Goal: Information Seeking & Learning: Learn about a topic

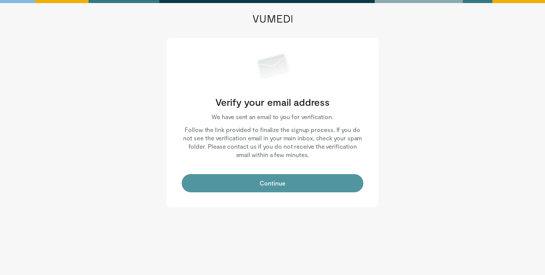
click at [270, 183] on button "Continue" at bounding box center [273, 183] width 182 height 18
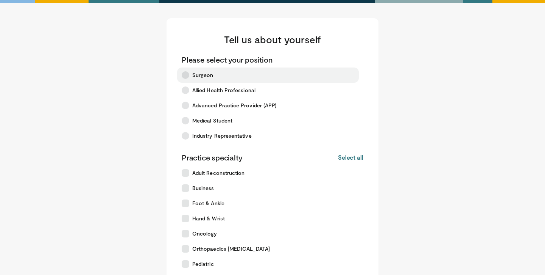
click at [186, 75] on icon at bounding box center [186, 75] width 8 height 8
click at [353, 158] on button "Select all" at bounding box center [350, 157] width 25 height 8
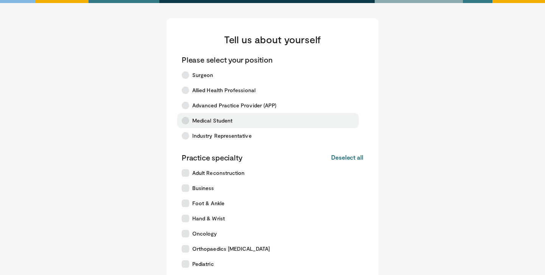
click at [185, 122] on icon at bounding box center [186, 121] width 8 height 8
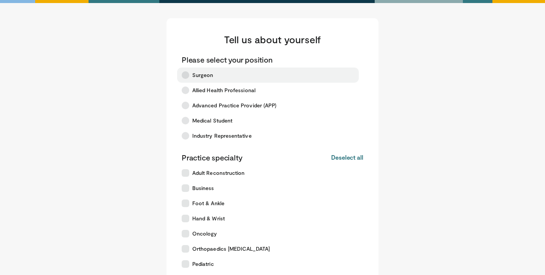
click at [184, 70] on label "Surgeon" at bounding box center [268, 74] width 182 height 15
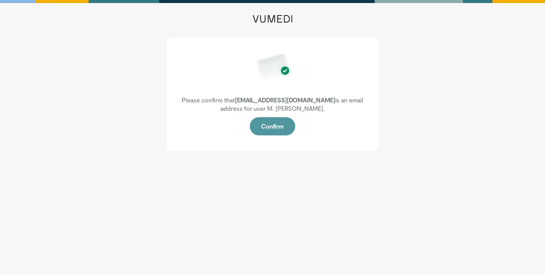
click at [268, 123] on button "Confirm" at bounding box center [272, 126] width 45 height 18
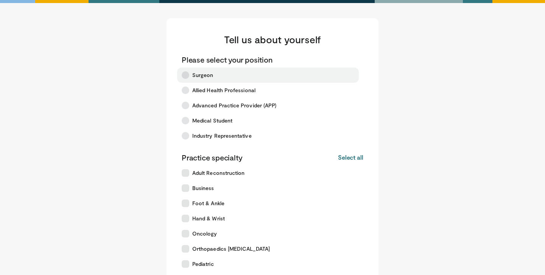
click at [187, 75] on icon at bounding box center [186, 75] width 8 height 8
click at [346, 160] on button "Select all" at bounding box center [350, 157] width 25 height 8
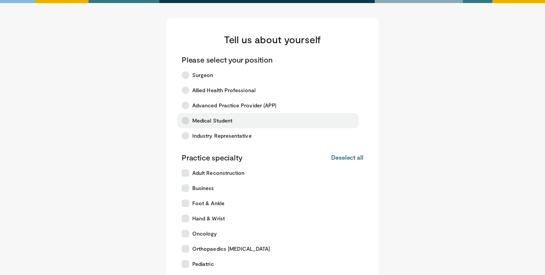
click at [186, 121] on icon at bounding box center [186, 121] width 8 height 8
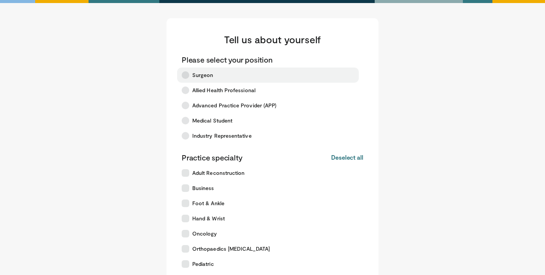
click at [186, 71] on icon at bounding box center [186, 75] width 8 height 8
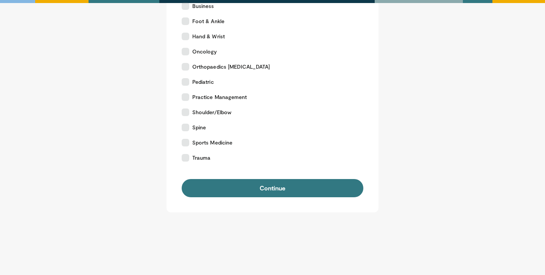
scroll to position [194, 0]
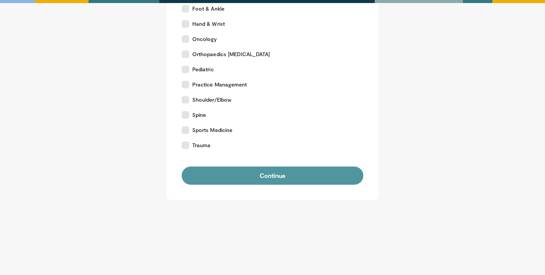
click at [270, 178] on button "Continue" at bounding box center [273, 175] width 182 height 18
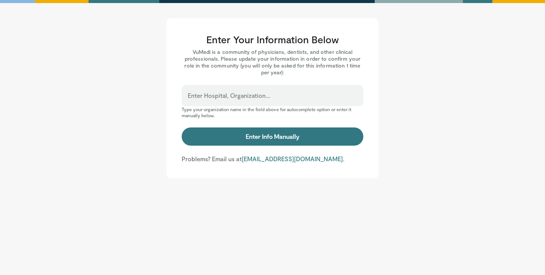
click at [250, 88] on div "Enter Hospital, Organization..." at bounding box center [273, 95] width 182 height 21
click at [247, 93] on label "Enter Hospital, Organization..." at bounding box center [229, 95] width 83 height 15
click at [247, 95] on input "Enter Hospital, Organization..." at bounding box center [273, 99] width 170 height 8
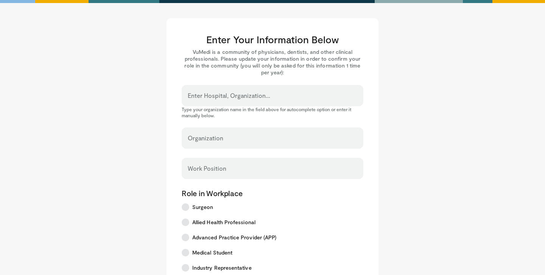
click at [222, 131] on div "Organization" at bounding box center [273, 137] width 182 height 21
click at [234, 139] on input "Organization" at bounding box center [273, 141] width 170 height 8
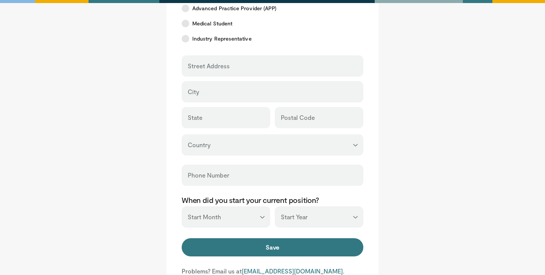
scroll to position [234, 0]
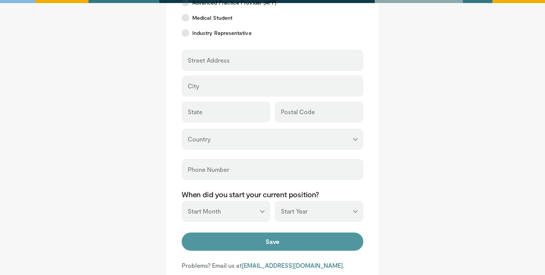
click at [267, 242] on button "Save" at bounding box center [273, 241] width 182 height 18
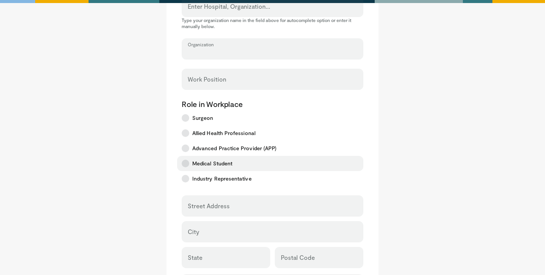
scroll to position [0, 0]
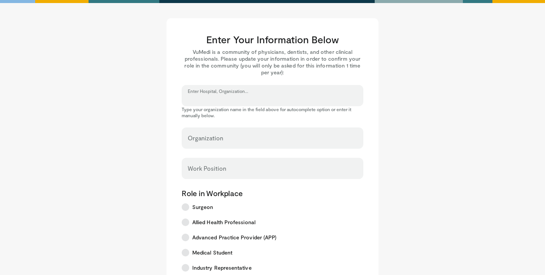
click at [228, 100] on input "Enter Hospital, Organization..." at bounding box center [273, 99] width 170 height 8
click at [206, 101] on input "Enter Hospital, Organization..." at bounding box center [273, 99] width 170 height 8
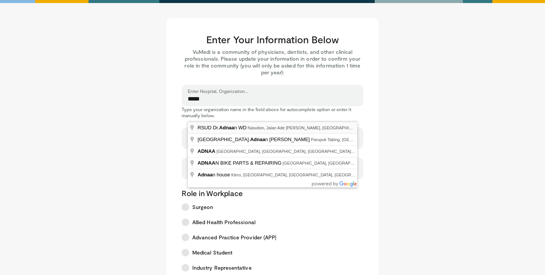
type input "**********"
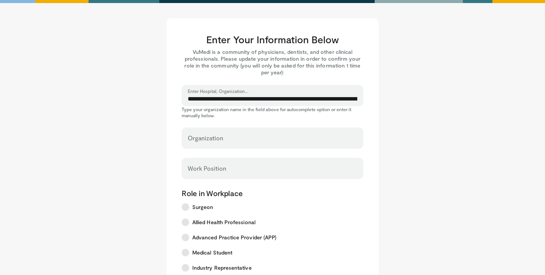
select select "**"
type input "**********"
type input "*****"
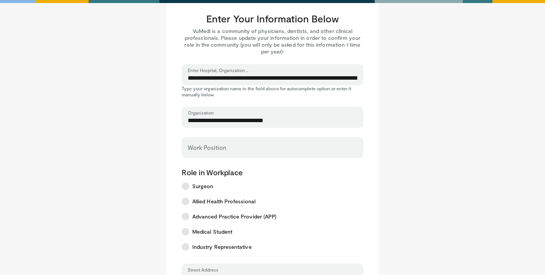
scroll to position [23, 0]
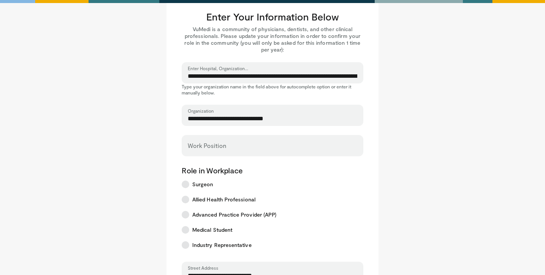
click at [220, 141] on div "Work Position" at bounding box center [273, 145] width 182 height 21
click at [220, 145] on input "Work Position" at bounding box center [273, 149] width 170 height 8
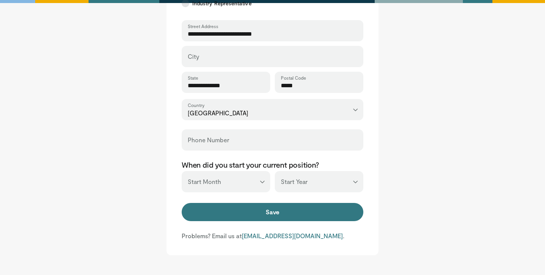
scroll to position [267, 0]
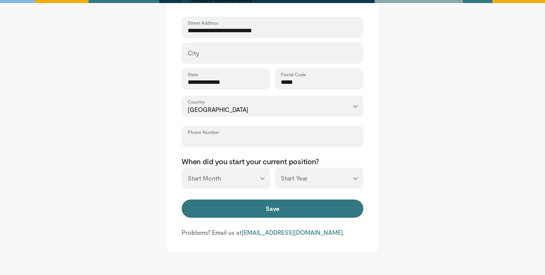
click at [225, 141] on input "Phone Number" at bounding box center [273, 140] width 170 height 8
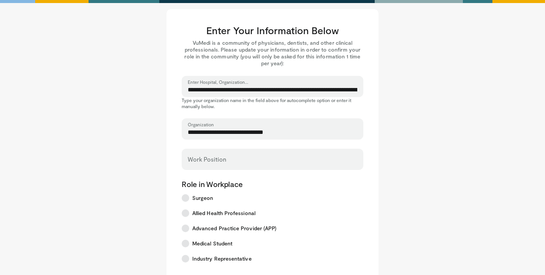
scroll to position [0, 0]
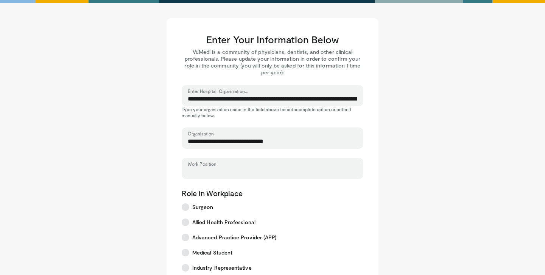
click at [221, 174] on input "Work Position" at bounding box center [273, 171] width 170 height 8
type input "*"
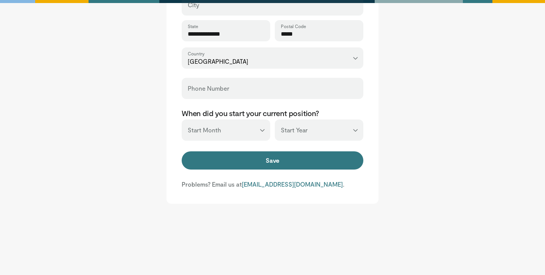
scroll to position [319, 0]
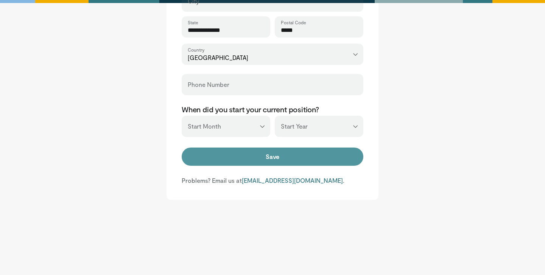
click at [253, 162] on button "Save" at bounding box center [273, 156] width 182 height 18
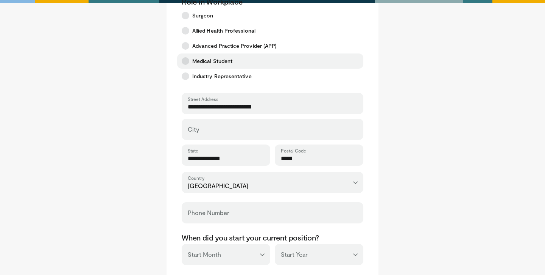
scroll to position [190, 0]
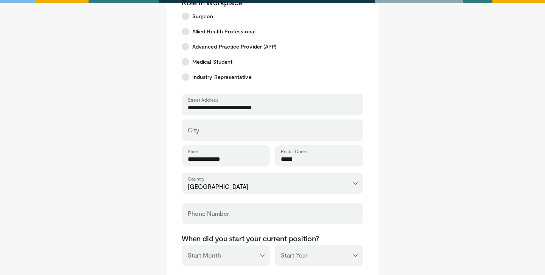
type input "******"
click at [244, 138] on div "City" at bounding box center [273, 129] width 182 height 21
click at [244, 134] on input "City" at bounding box center [273, 133] width 170 height 8
type input "**********"
click at [300, 160] on input "*****" at bounding box center [319, 159] width 76 height 8
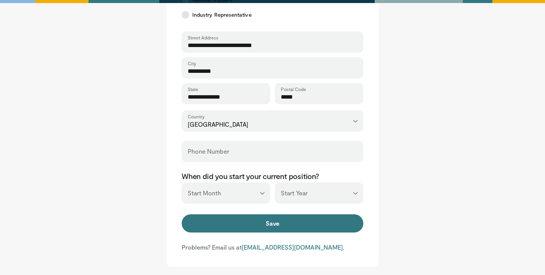
scroll to position [253, 0]
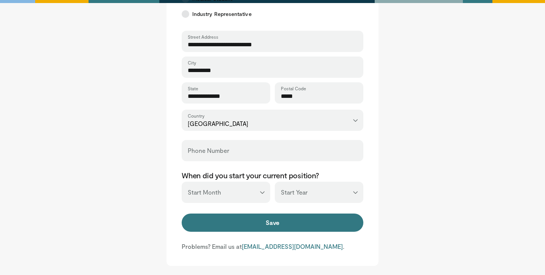
type input "*****"
click at [274, 156] on input "Phone Number" at bounding box center [273, 154] width 170 height 8
type input "*******"
drag, startPoint x: 231, startPoint y: 151, endPoint x: 178, endPoint y: 150, distance: 53.4
click at [178, 150] on div "**********" at bounding box center [273, 15] width 212 height 501
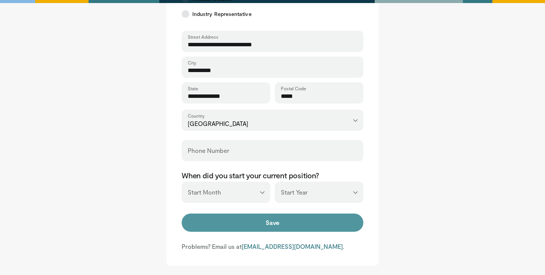
click at [284, 224] on button "Save" at bounding box center [273, 222] width 182 height 18
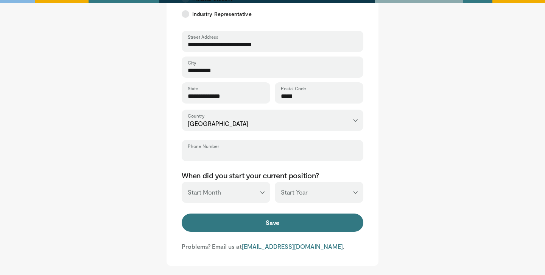
click at [229, 154] on input "Phone Number" at bounding box center [273, 154] width 170 height 8
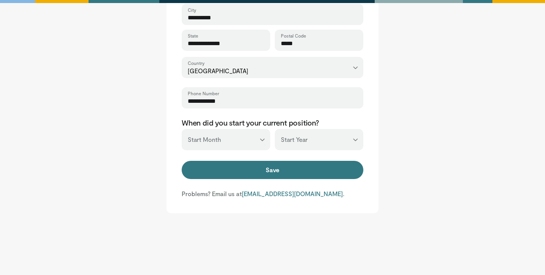
scroll to position [307, 0]
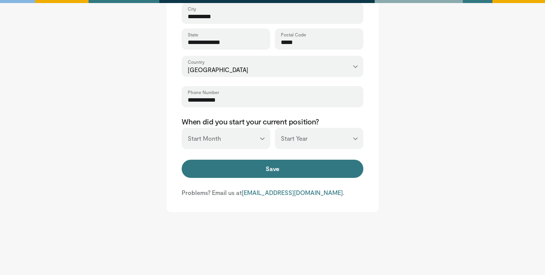
type input "**********"
click at [263, 138] on select "*** ******* ******** ***** ***** *** **** **** ****** ********* ******* *******…" at bounding box center [226, 138] width 89 height 21
click at [182, 128] on select "*** ******* ******** ***** ***** *** **** **** ****** ********* ******* *******…" at bounding box center [226, 138] width 89 height 21
click at [263, 138] on select "*** ******* ******** ***** ***** *** **** **** ****** ********* ******* *******…" at bounding box center [226, 138] width 89 height 21
select select "**"
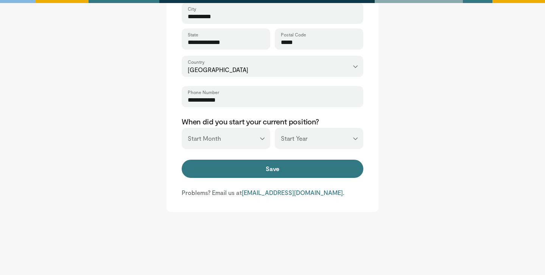
click at [182, 128] on select "*** ******* ******** ***** ***** *** **** **** ****** ********* ******* *******…" at bounding box center [226, 138] width 89 height 21
click at [350, 137] on select "*** **** **** **** **** **** **** **** **** **** **** **** **** **** **** **** …" at bounding box center [319, 138] width 89 height 21
select select "****"
click at [275, 128] on select "*** **** **** **** **** **** **** **** **** **** **** **** **** **** **** **** …" at bounding box center [319, 138] width 89 height 21
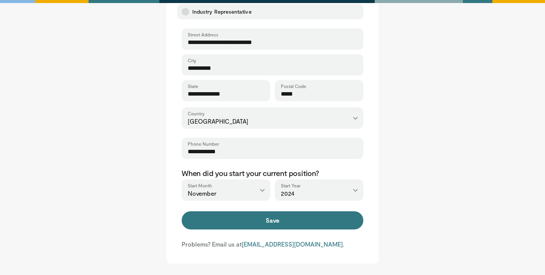
scroll to position [262, 0]
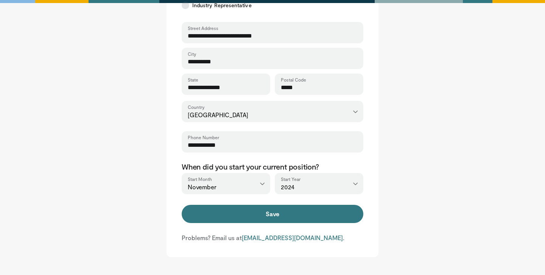
click at [297, 90] on input "*****" at bounding box center [319, 87] width 76 height 8
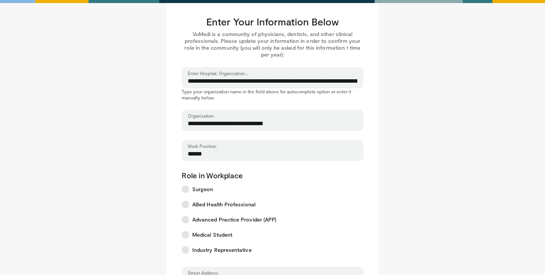
scroll to position [0, 0]
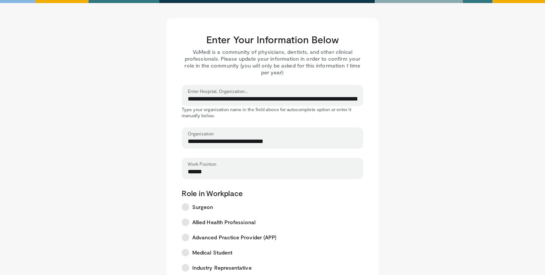
type input "*"
click at [295, 97] on input "**********" at bounding box center [273, 99] width 170 height 8
drag, startPoint x: 189, startPoint y: 98, endPoint x: 392, endPoint y: 104, distance: 203.4
click at [392, 104] on main "**********" at bounding box center [273, 268] width 470 height 501
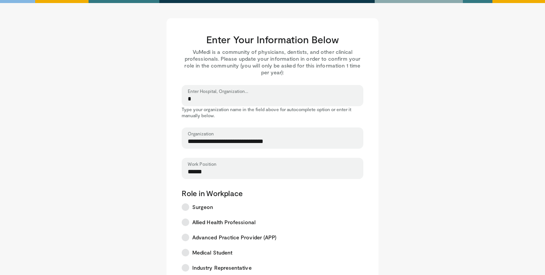
scroll to position [0, 0]
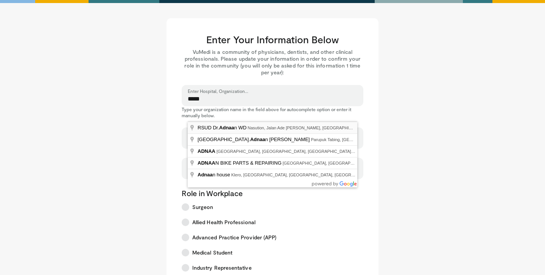
type input "**********"
type input "*****"
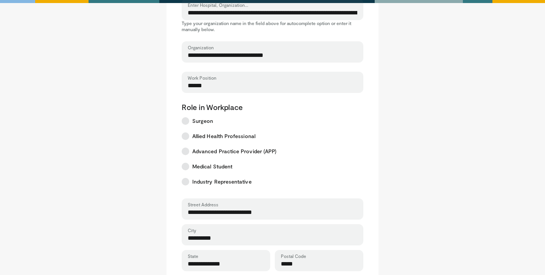
scroll to position [80, 0]
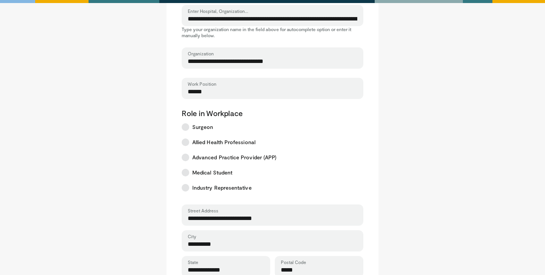
drag, startPoint x: 210, startPoint y: 92, endPoint x: 179, endPoint y: 92, distance: 30.7
click at [179, 92] on div "**********" at bounding box center [273, 188] width 212 height 501
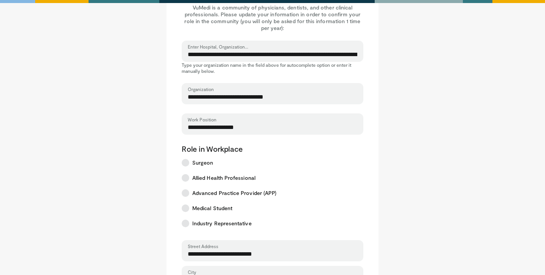
scroll to position [268, 0]
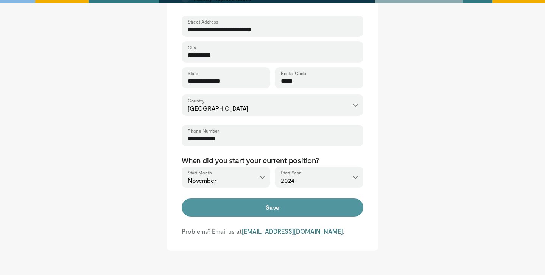
type input "**********"
click at [270, 212] on button "Save" at bounding box center [273, 207] width 182 height 18
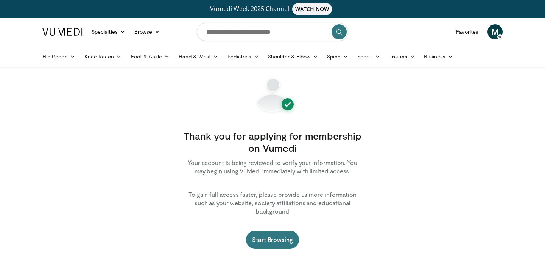
click at [501, 34] on icon at bounding box center [500, 36] width 5 height 5
click at [435, 93] on link "Settings" at bounding box center [457, 92] width 90 height 12
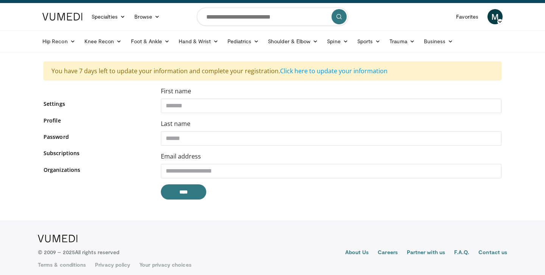
scroll to position [21, 0]
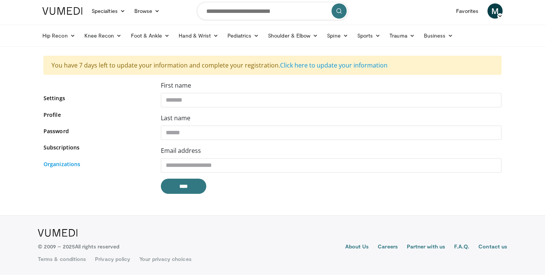
click at [56, 165] on link "Organizations" at bounding box center [97, 164] width 106 height 8
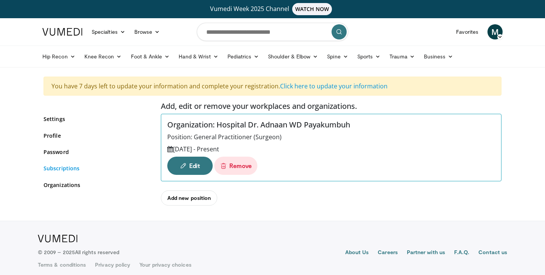
click at [58, 170] on link "Subscriptions" at bounding box center [97, 168] width 106 height 8
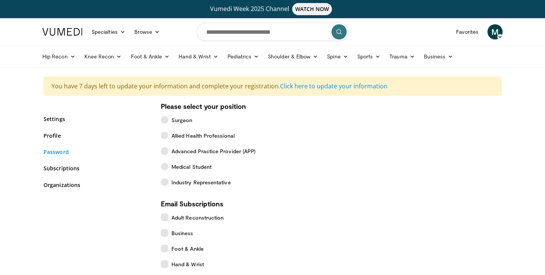
click at [53, 154] on link "Password" at bounding box center [97, 152] width 106 height 8
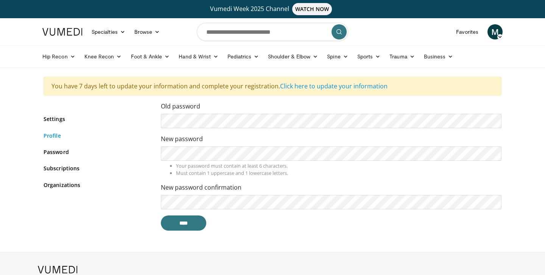
click at [58, 134] on link "Profile" at bounding box center [97, 135] width 106 height 8
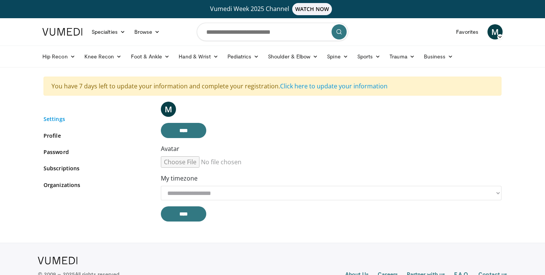
click at [58, 121] on link "Settings" at bounding box center [97, 119] width 106 height 8
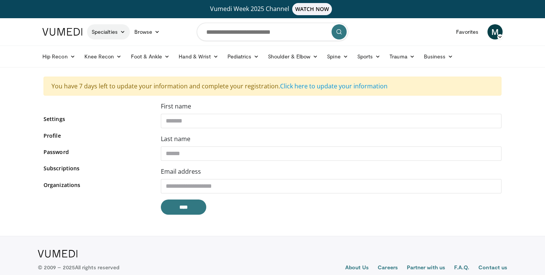
click at [121, 34] on icon at bounding box center [122, 31] width 5 height 5
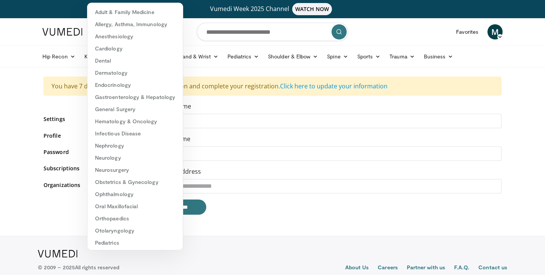
click at [197, 44] on form at bounding box center [272, 31] width 151 height 27
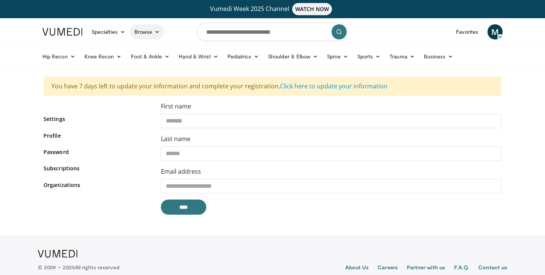
click at [157, 31] on icon at bounding box center [156, 31] width 5 height 5
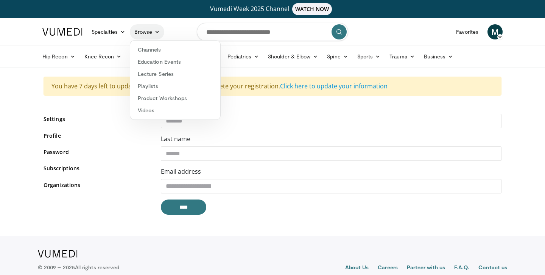
click at [157, 31] on icon at bounding box center [156, 31] width 5 height 5
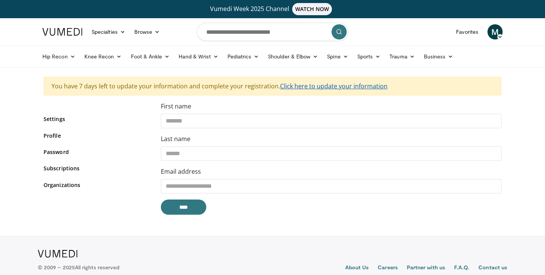
click at [307, 87] on link "Click here to update your information" at bounding box center [334, 86] width 108 height 8
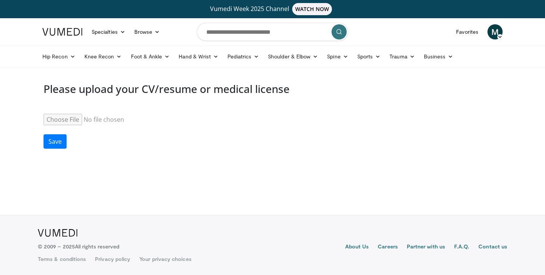
click at [60, 122] on input "Resume" at bounding box center [102, 119] width 116 height 11
click at [76, 117] on input "Resume" at bounding box center [102, 119] width 116 height 11
type input "**********"
click at [58, 143] on button "Save" at bounding box center [55, 141] width 23 height 14
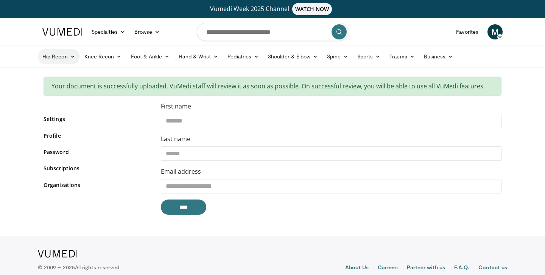
click at [68, 53] on link "Hip Recon" at bounding box center [59, 56] width 42 height 15
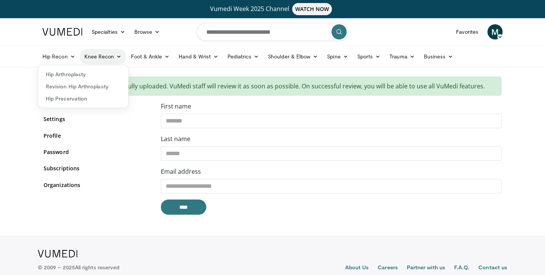
click at [105, 57] on link "Knee Recon" at bounding box center [103, 56] width 47 height 15
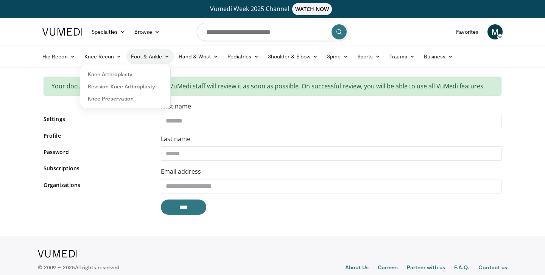
click at [159, 57] on link "Foot & Ankle" at bounding box center [150, 56] width 48 height 15
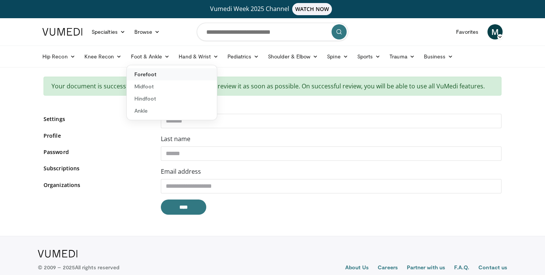
click at [146, 73] on link "Forefoot" at bounding box center [172, 74] width 90 height 12
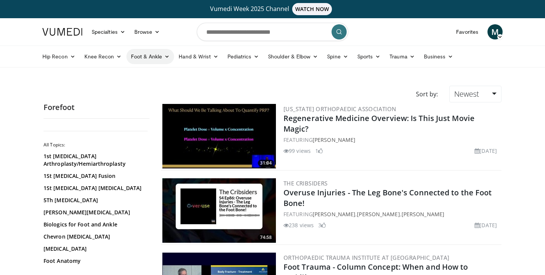
click at [162, 54] on link "Foot & Ankle" at bounding box center [150, 56] width 48 height 15
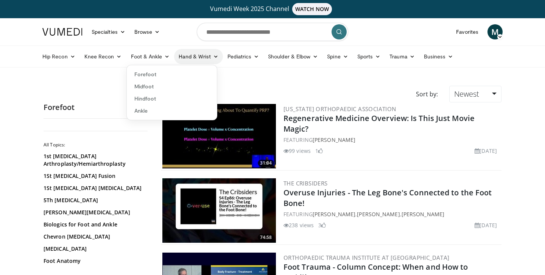
click at [210, 58] on link "Hand & Wrist" at bounding box center [198, 56] width 49 height 15
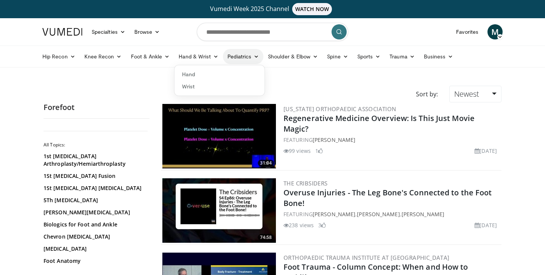
click at [245, 59] on link "Pediatrics" at bounding box center [243, 56] width 41 height 15
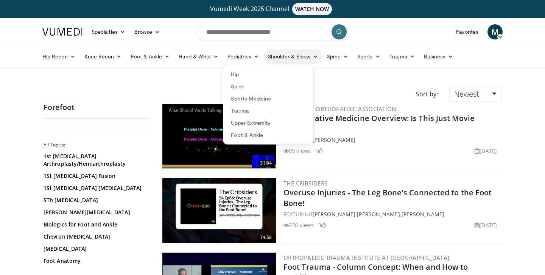
click at [302, 56] on link "Shoulder & Elbow" at bounding box center [293, 56] width 59 height 15
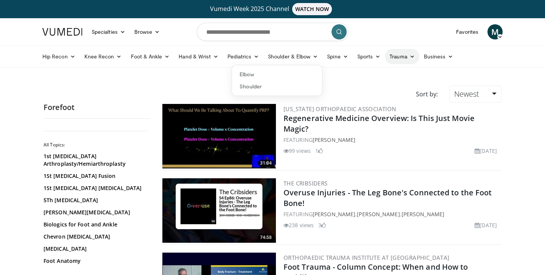
click at [410, 57] on icon at bounding box center [412, 56] width 5 height 5
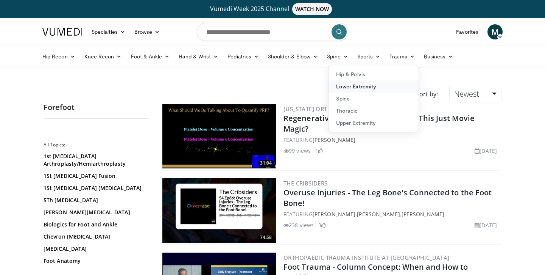
click at [353, 87] on link "Lower Extremity" at bounding box center [374, 86] width 90 height 12
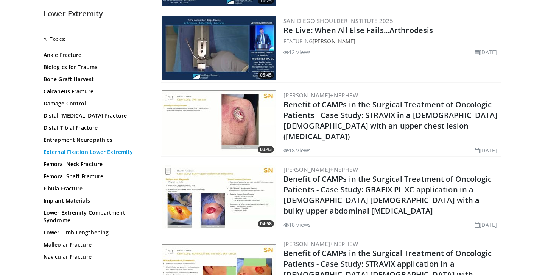
scroll to position [14, 0]
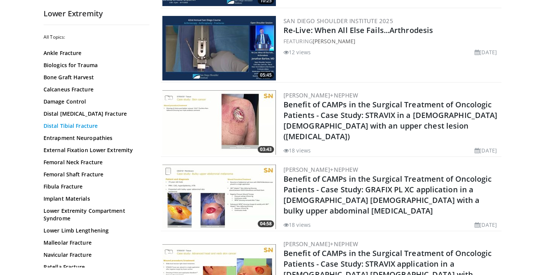
click at [88, 129] on link "Distal Tibial Fracture" at bounding box center [95, 126] width 102 height 8
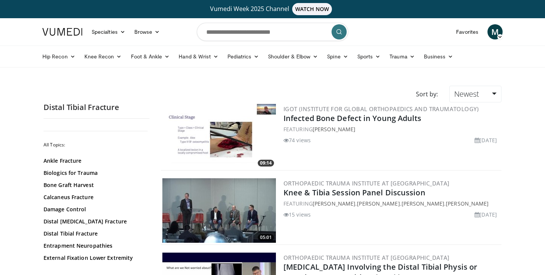
click at [499, 32] on span "M" at bounding box center [495, 31] width 15 height 15
click at [433, 92] on link "Settings" at bounding box center [457, 92] width 90 height 12
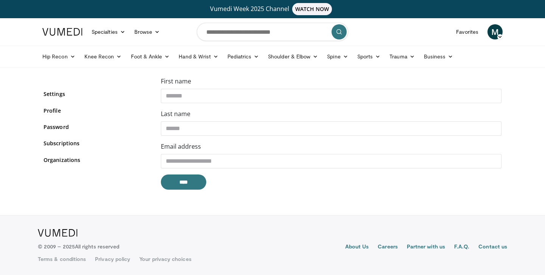
click at [497, 33] on span "M" at bounding box center [495, 31] width 15 height 15
click at [443, 109] on link "Logout" at bounding box center [457, 104] width 90 height 12
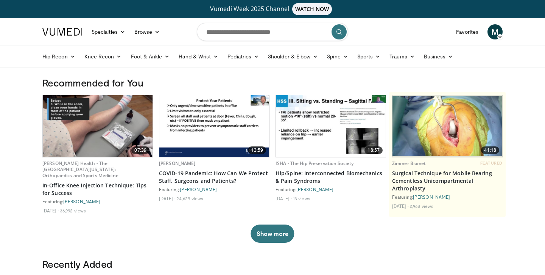
click at [504, 28] on div "M M. [PERSON_NAME] Add a Video Messages Thumbs Up Settings Logout" at bounding box center [495, 31] width 24 height 21
click at [495, 34] on span "M" at bounding box center [495, 31] width 15 height 15
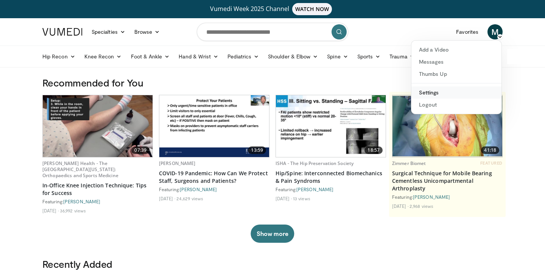
click at [431, 91] on link "Settings" at bounding box center [457, 92] width 90 height 12
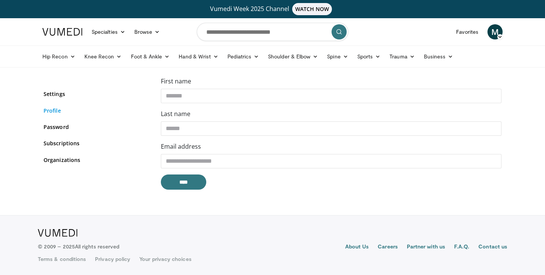
click at [56, 108] on link "Profile" at bounding box center [97, 110] width 106 height 8
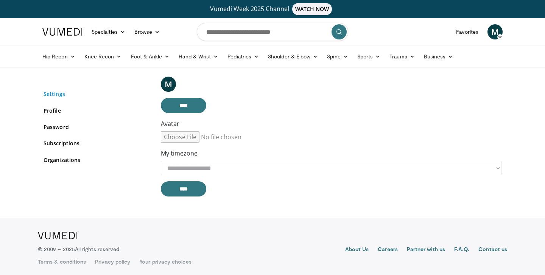
click at [56, 92] on link "Settings" at bounding box center [97, 94] width 106 height 8
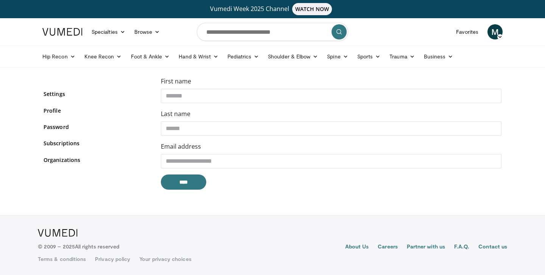
click at [55, 131] on div "Settings Profile Password Subscriptions Organizations" at bounding box center [97, 131] width 106 height 91
click at [56, 127] on link "Password" at bounding box center [97, 127] width 106 height 8
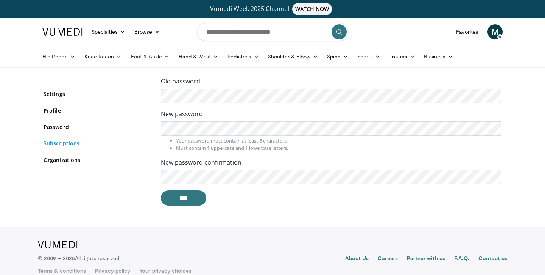
click at [58, 142] on link "Subscriptions" at bounding box center [97, 143] width 106 height 8
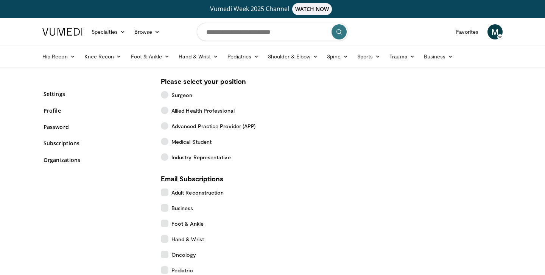
click at [58, 153] on div "Settings Profile Password Subscriptions Organizations" at bounding box center [97, 131] width 106 height 91
click at [58, 160] on link "Organizations" at bounding box center [97, 160] width 106 height 8
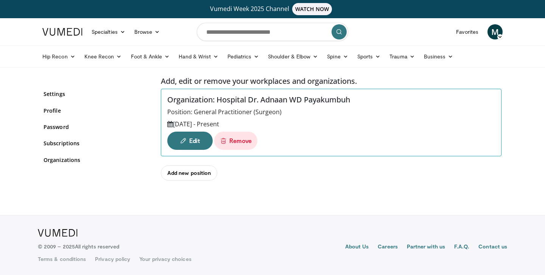
click at [56, 137] on div "Settings Profile Password Subscriptions Organizations" at bounding box center [97, 131] width 106 height 91
click at [56, 144] on link "Subscriptions" at bounding box center [97, 143] width 106 height 8
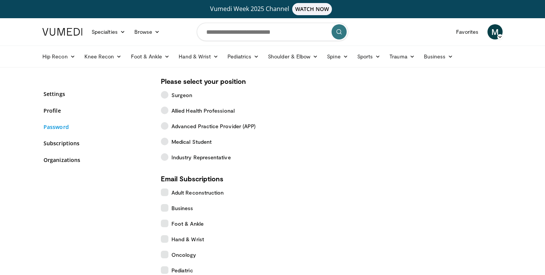
click at [56, 128] on link "Password" at bounding box center [97, 127] width 106 height 8
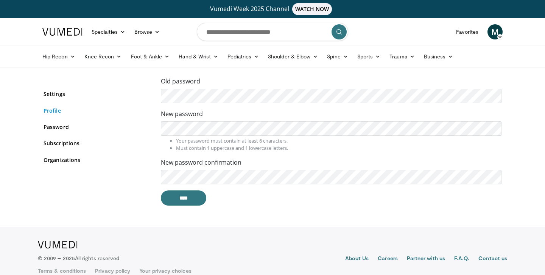
click at [56, 113] on link "Profile" at bounding box center [97, 110] width 106 height 8
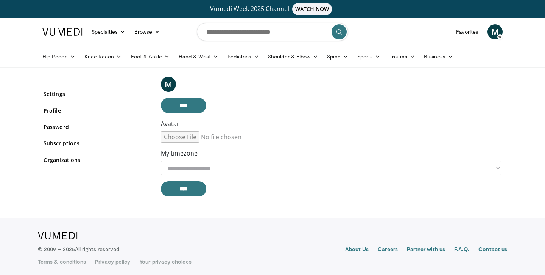
click at [58, 101] on div "Settings Profile Password Subscriptions Organizations" at bounding box center [97, 131] width 106 height 91
click at [59, 92] on link "Settings" at bounding box center [97, 94] width 106 height 8
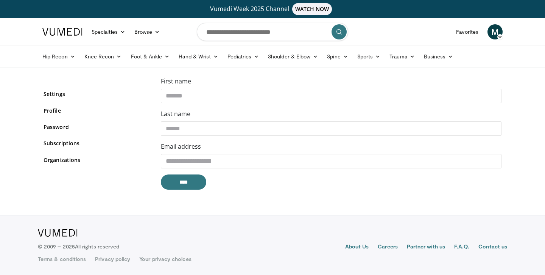
click at [503, 34] on div "M M. Adib Farhan Add a Video Messages Thumbs Up Settings Logout" at bounding box center [495, 31] width 24 height 21
click at [499, 37] on icon at bounding box center [500, 36] width 5 height 5
click at [449, 104] on link "Logout" at bounding box center [457, 104] width 90 height 12
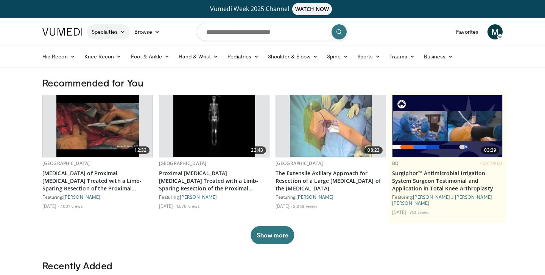
click at [124, 31] on icon at bounding box center [122, 31] width 5 height 5
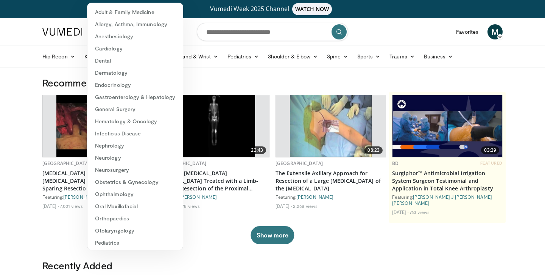
click at [225, 83] on h3 "Recommended for You" at bounding box center [272, 82] width 460 height 12
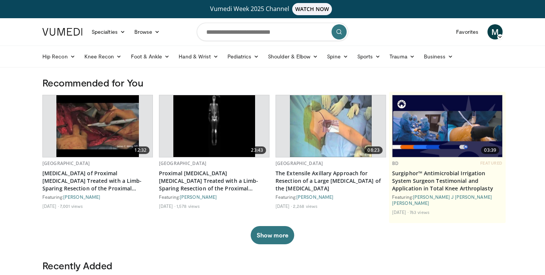
click at [501, 35] on icon at bounding box center [500, 36] width 5 height 5
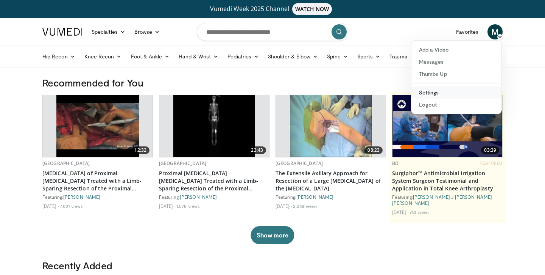
click at [442, 94] on link "Settings" at bounding box center [457, 92] width 90 height 12
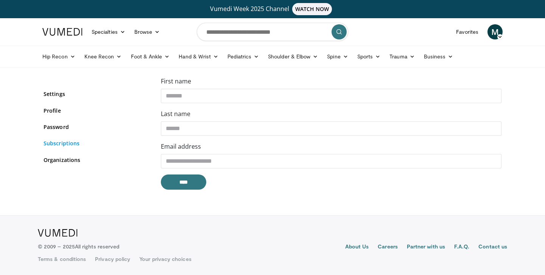
click at [63, 140] on link "Subscriptions" at bounding box center [97, 143] width 106 height 8
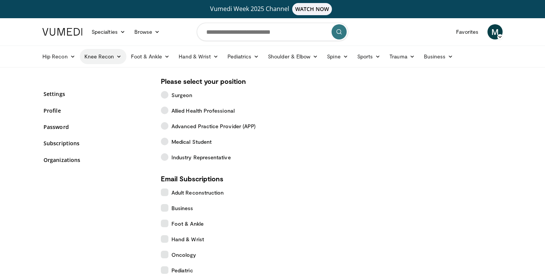
click at [98, 58] on link "Knee Recon" at bounding box center [103, 56] width 47 height 15
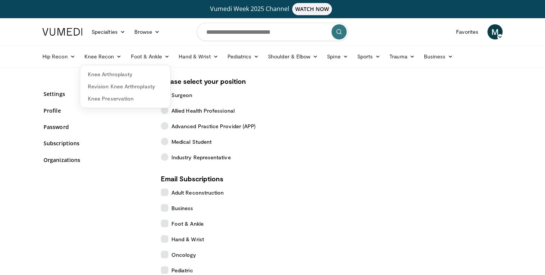
click at [504, 40] on div "M M. Adib Farhan Add a Video Messages Thumbs Up Settings Logout" at bounding box center [495, 31] width 24 height 21
click at [413, 89] on form "Please select your position Surgeon Allied Health Professional Advanced Practic…" at bounding box center [331, 232] width 341 height 312
click at [500, 33] on span "M" at bounding box center [495, 31] width 15 height 15
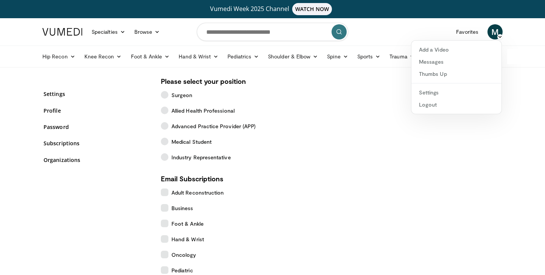
click at [506, 137] on div "Please select your position Surgeon Allied Health Professional Advanced Practic…" at bounding box center [331, 232] width 352 height 312
click at [55, 93] on link "Settings" at bounding box center [97, 94] width 106 height 8
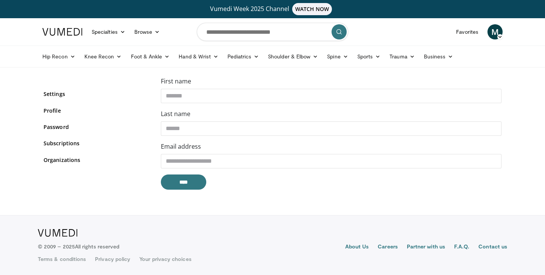
click at [53, 103] on div "Settings Profile Password Subscriptions Organizations" at bounding box center [97, 131] width 106 height 91
click at [53, 108] on link "Profile" at bounding box center [97, 110] width 106 height 8
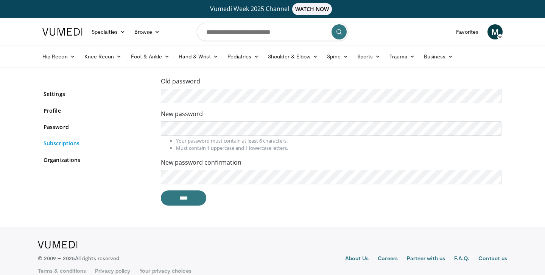
click at [54, 140] on link "Subscriptions" at bounding box center [97, 143] width 106 height 8
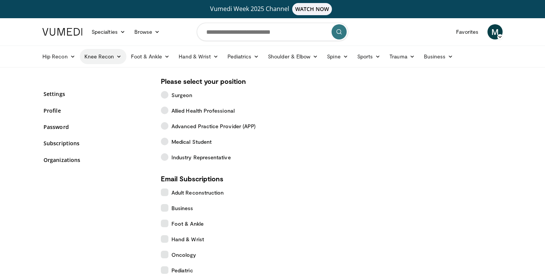
click at [100, 59] on link "Knee Recon" at bounding box center [103, 56] width 47 height 15
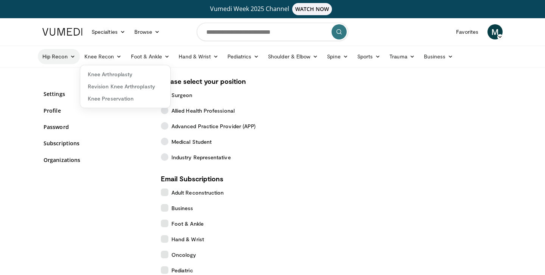
click at [59, 61] on link "Hip Recon" at bounding box center [59, 56] width 42 height 15
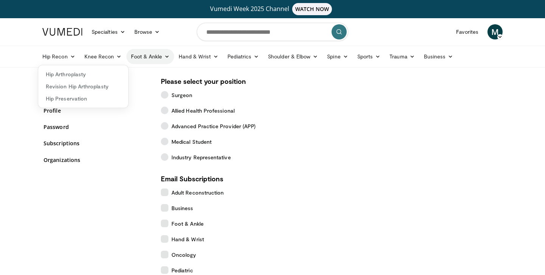
click at [161, 55] on link "Foot & Ankle" at bounding box center [150, 56] width 48 height 15
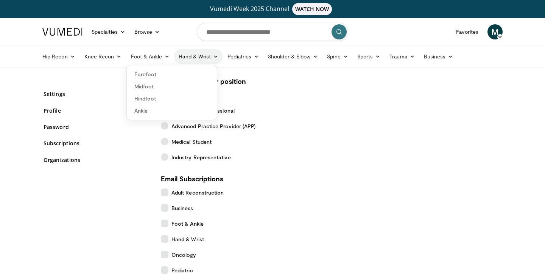
click at [213, 53] on link "Hand & Wrist" at bounding box center [198, 56] width 49 height 15
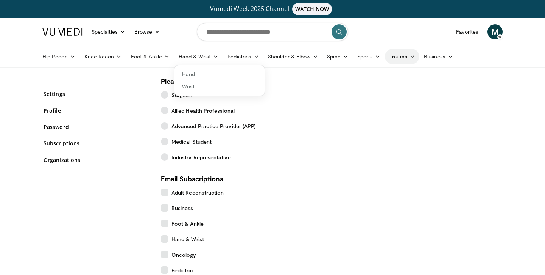
click at [412, 53] on link "Trauma" at bounding box center [402, 56] width 34 height 15
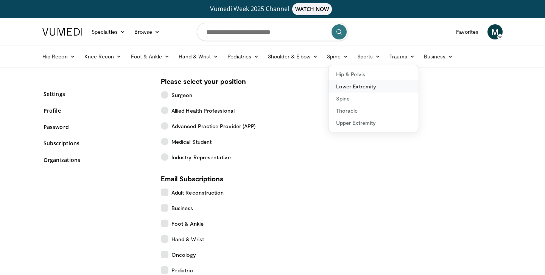
click at [346, 90] on link "Lower Extremity" at bounding box center [374, 86] width 90 height 12
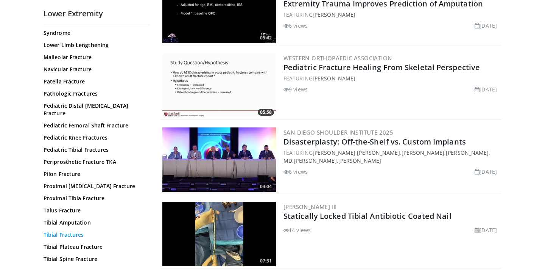
scroll to position [353, 0]
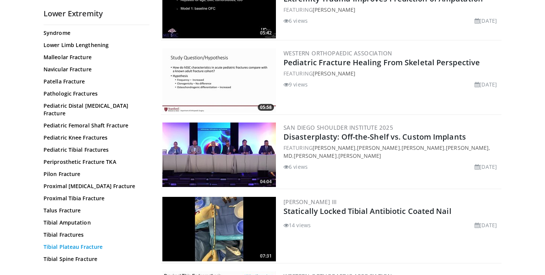
click at [79, 243] on link "Tibial Plateau Fracture" at bounding box center [95, 247] width 102 height 8
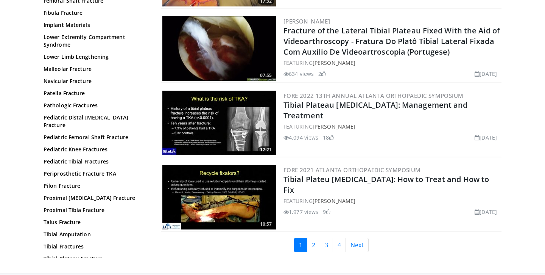
scroll to position [1784, 0]
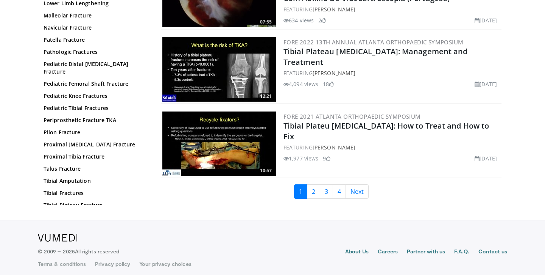
click at [221, 142] on img at bounding box center [219, 143] width 114 height 64
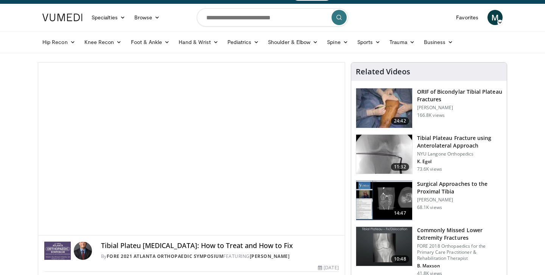
scroll to position [16, 0]
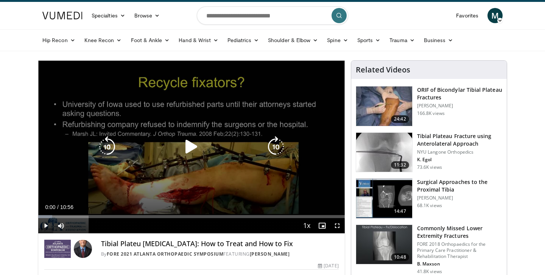
click at [193, 148] on icon "Video Player" at bounding box center [191, 146] width 21 height 21
click at [196, 146] on icon "Video Player" at bounding box center [191, 146] width 21 height 21
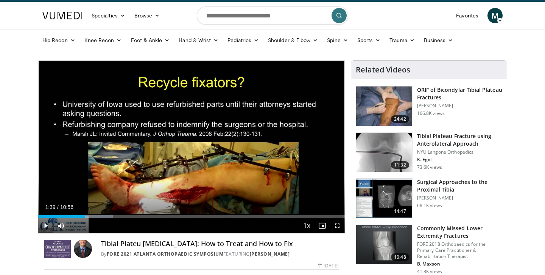
click at [499, 21] on icon at bounding box center [500, 20] width 5 height 5
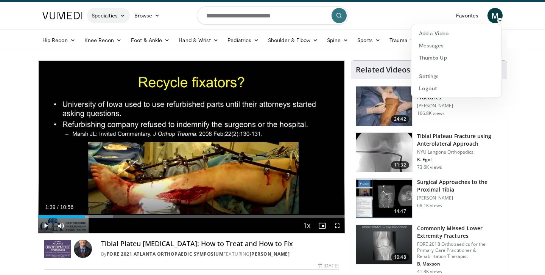
click at [125, 15] on icon at bounding box center [122, 15] width 5 height 5
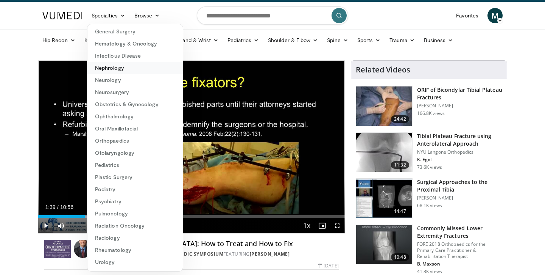
scroll to position [0, 0]
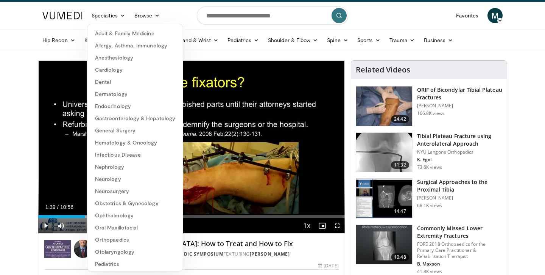
click at [187, 15] on nav "Specialties Adult & Family Medicine Allergy, Asthma, Immunology Anesthesiology …" at bounding box center [273, 15] width 470 height 27
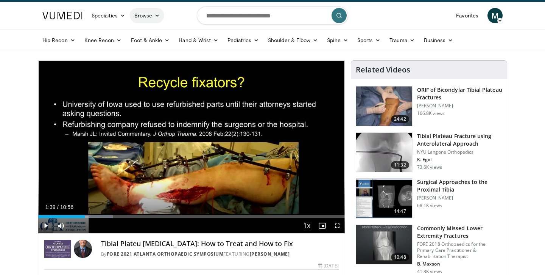
click at [157, 13] on icon at bounding box center [156, 15] width 5 height 5
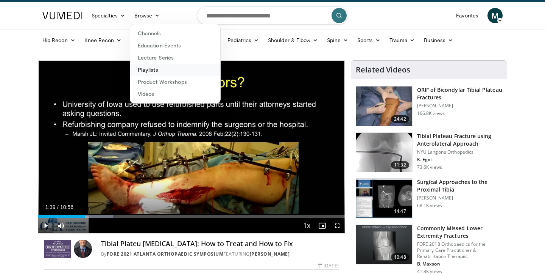
click at [157, 69] on link "Playlists" at bounding box center [175, 70] width 90 height 12
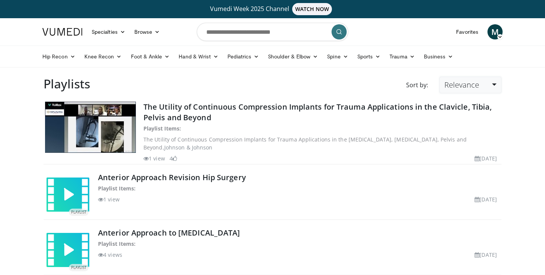
click at [494, 86] on link "Relevance" at bounding box center [471, 84] width 62 height 17
click at [459, 142] on link "Views" at bounding box center [470, 140] width 60 height 12
click at [483, 87] on link "Relevance" at bounding box center [471, 84] width 62 height 17
click at [455, 140] on link "Views" at bounding box center [470, 140] width 60 height 12
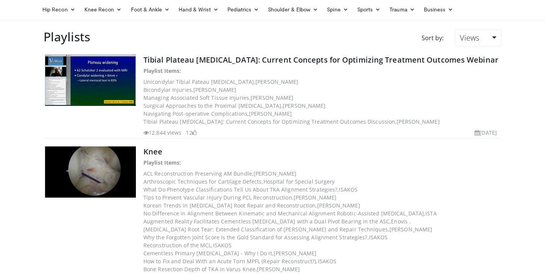
scroll to position [49, 0]
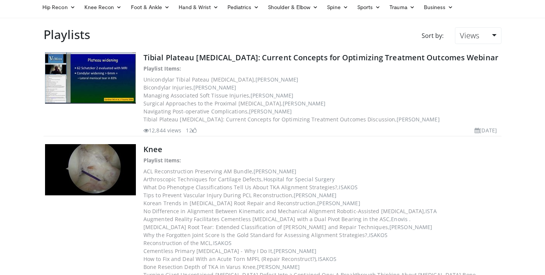
click at [106, 86] on img at bounding box center [90, 77] width 91 height 51
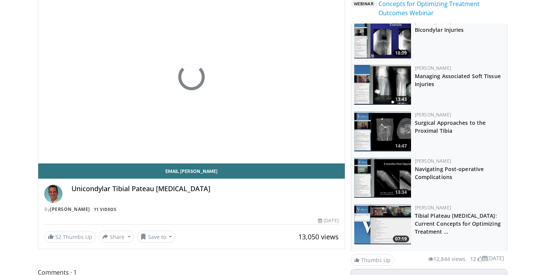
scroll to position [89, 0]
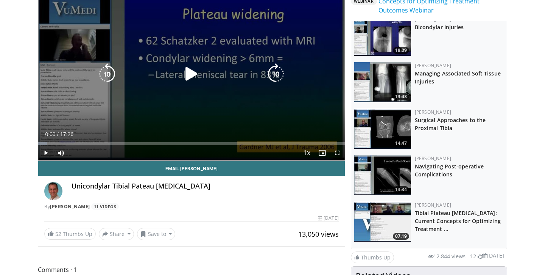
click at [187, 68] on icon "Video Player" at bounding box center [191, 73] width 21 height 21
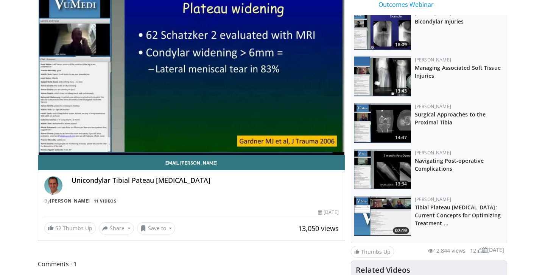
scroll to position [114, 0]
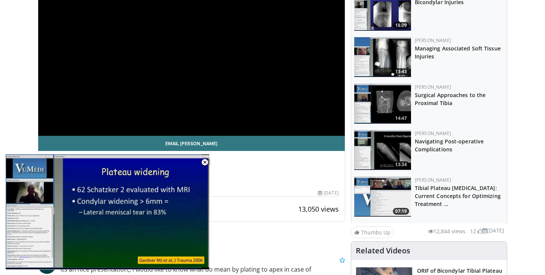
click at [259, 178] on div "By [PERSON_NAME] 11 Videos" at bounding box center [191, 181] width 295 height 7
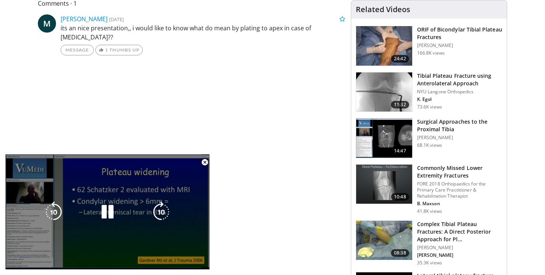
scroll to position [498, 0]
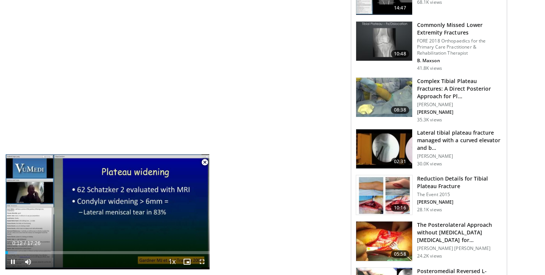
click at [203, 158] on span "Video Player" at bounding box center [204, 161] width 15 height 15
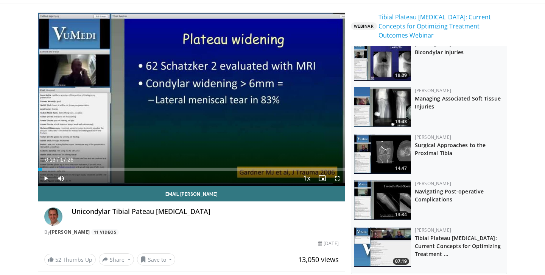
scroll to position [0, 0]
